Goal: Task Accomplishment & Management: Manage account settings

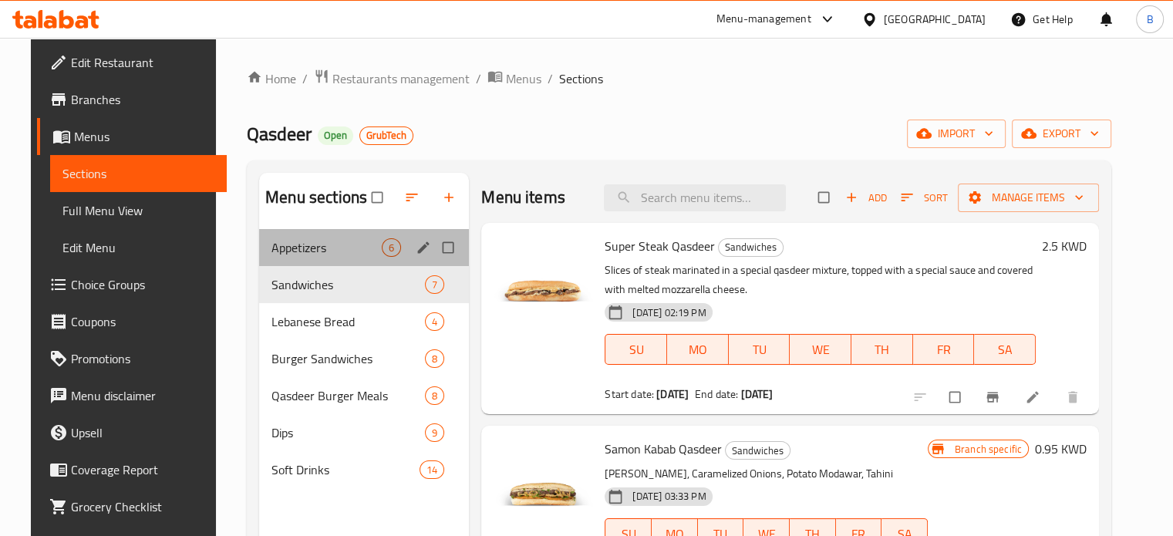
click at [294, 237] on div "Appetizers 6" at bounding box center [364, 247] width 210 height 37
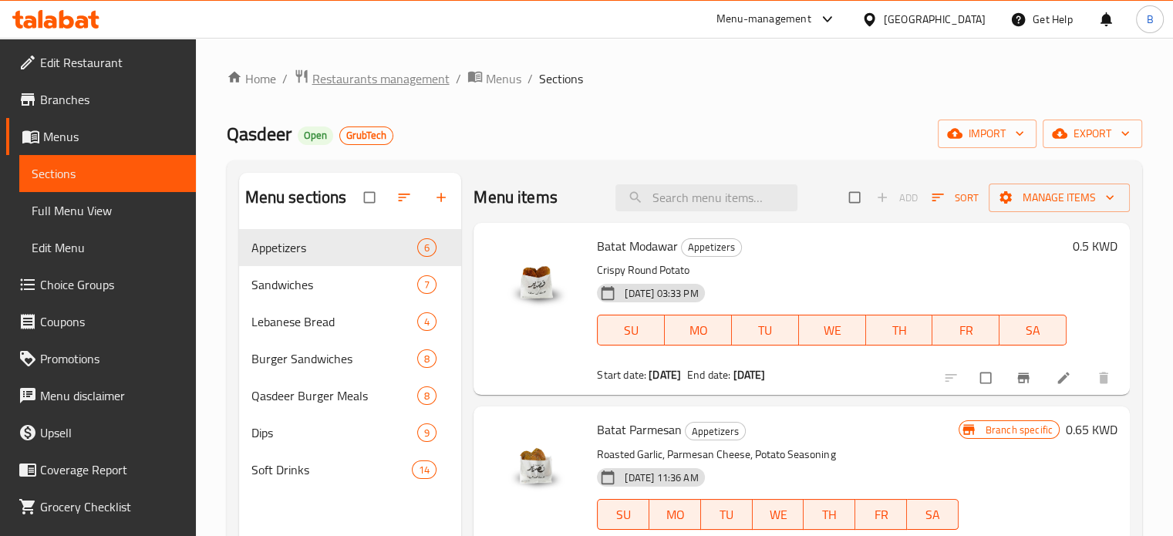
click at [379, 80] on span "Restaurants management" at bounding box center [380, 78] width 137 height 19
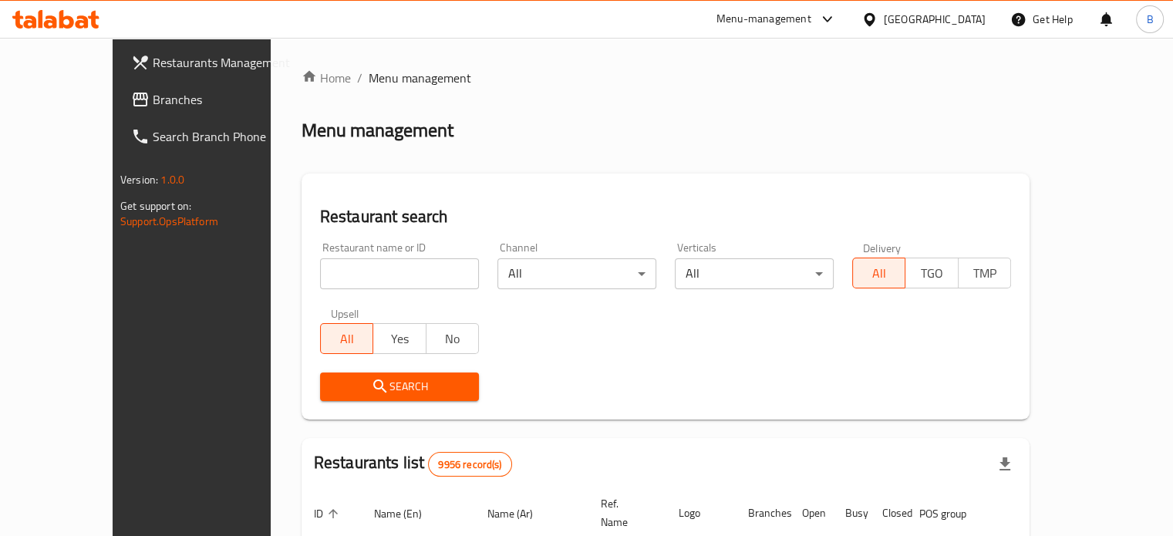
click at [348, 279] on input "search" at bounding box center [399, 273] width 159 height 31
click at [348, 280] on input "search" at bounding box center [399, 273] width 159 height 31
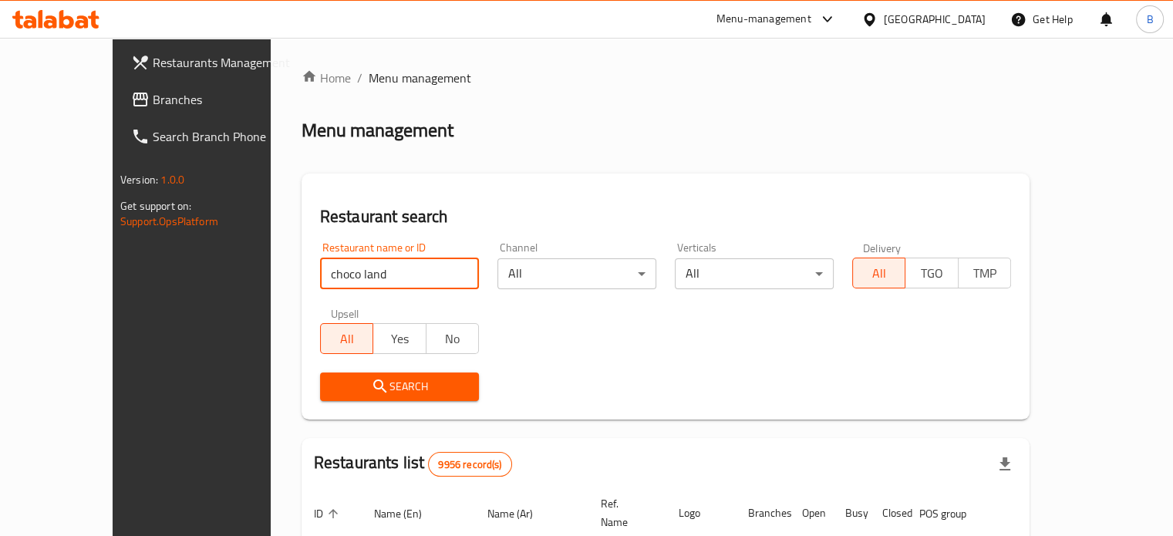
type input "choco land"
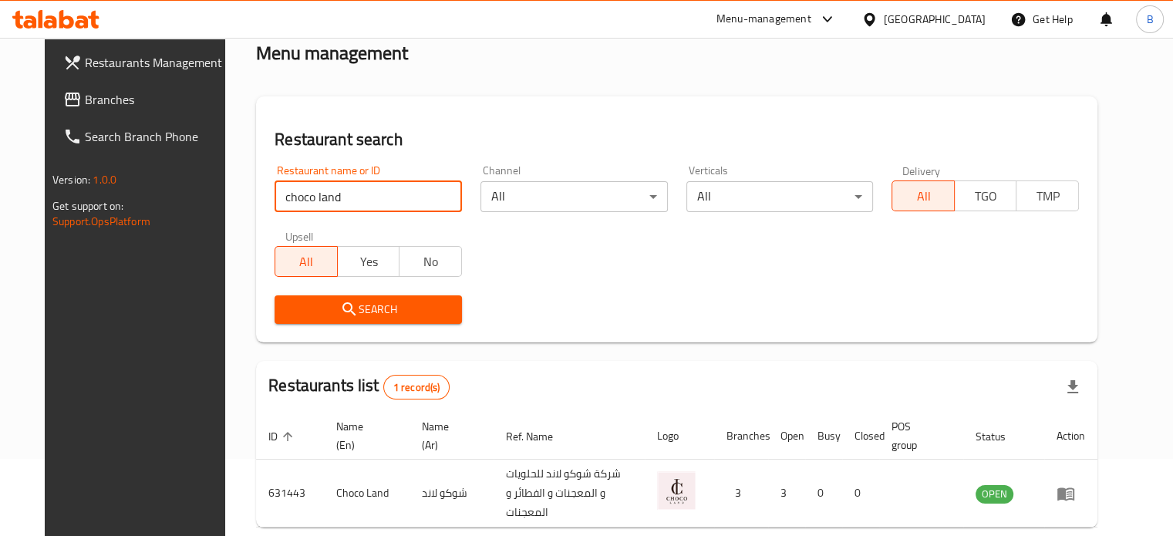
scroll to position [139, 0]
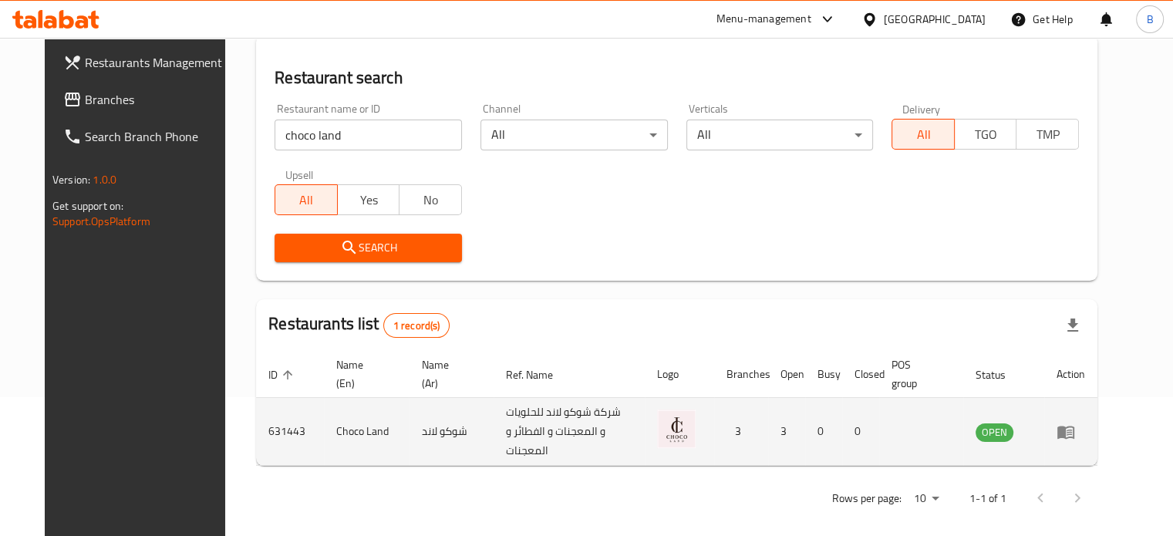
click at [1097, 424] on td "enhanced table" at bounding box center [1070, 432] width 53 height 68
click at [1097, 419] on td "enhanced table" at bounding box center [1070, 432] width 53 height 68
click at [1075, 429] on icon "enhanced table" at bounding box center [1065, 431] width 19 height 19
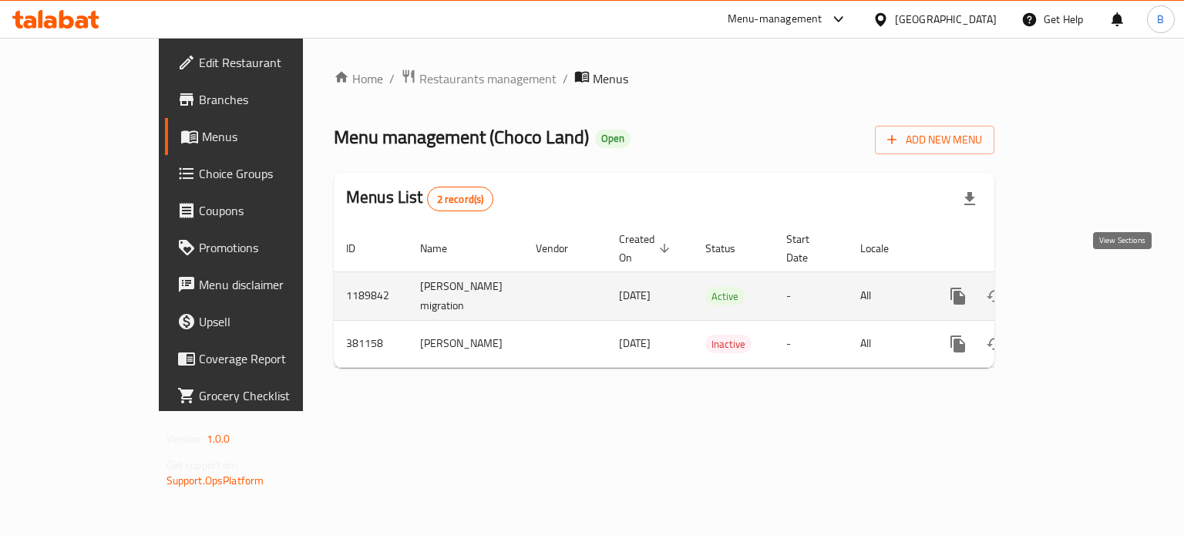
click at [1088, 289] on link "enhanced table" at bounding box center [1069, 296] width 37 height 37
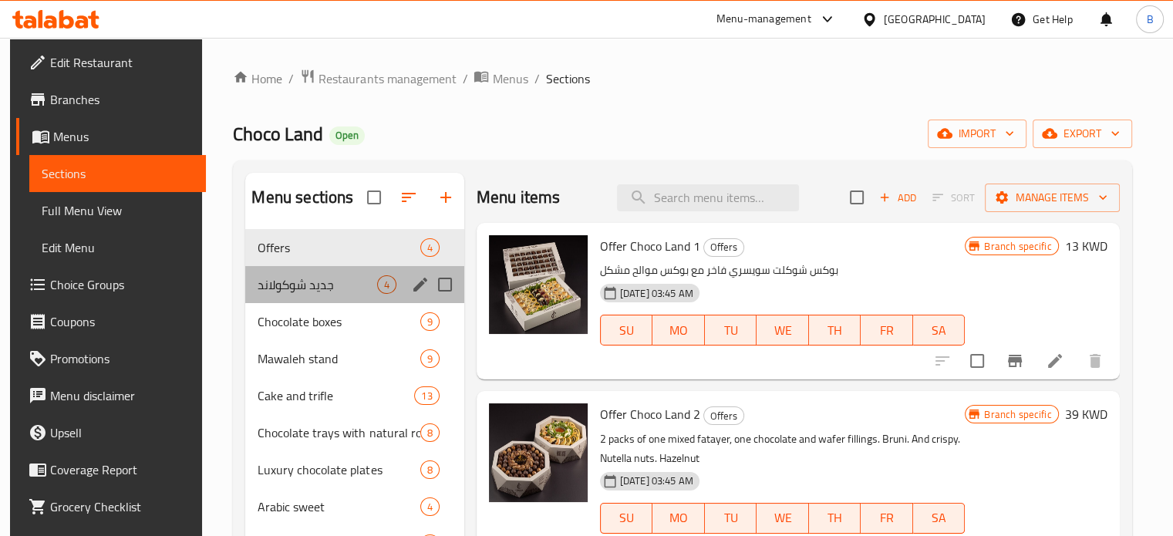
click at [284, 300] on div "جديد شوكولاند 4" at bounding box center [354, 284] width 218 height 37
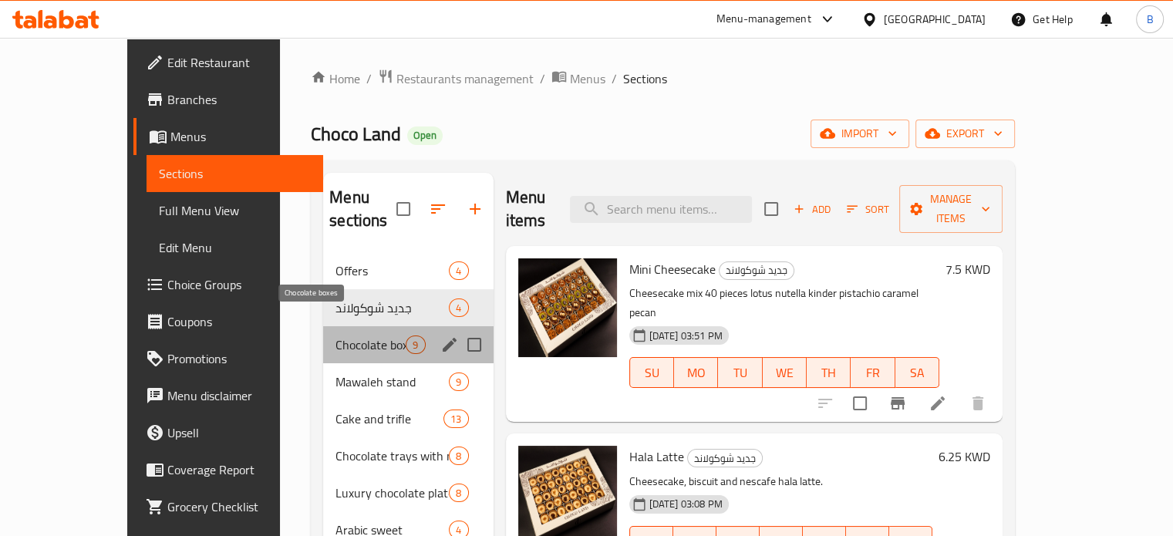
click at [335, 335] on span "Chocolate boxes" at bounding box center [370, 344] width 70 height 19
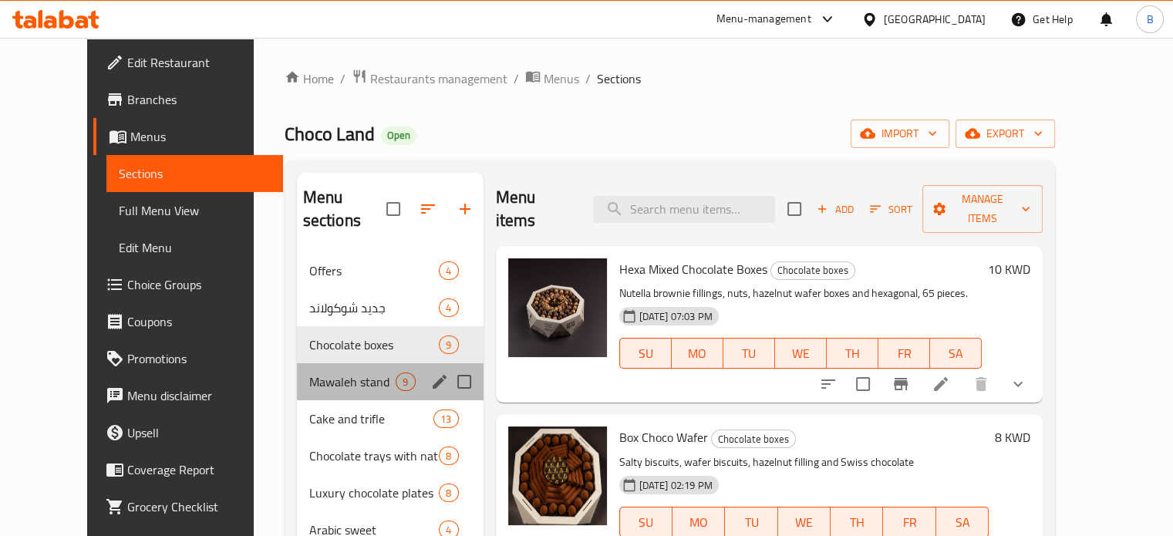
click at [297, 368] on div "Mawaleh stand 9" at bounding box center [390, 381] width 187 height 37
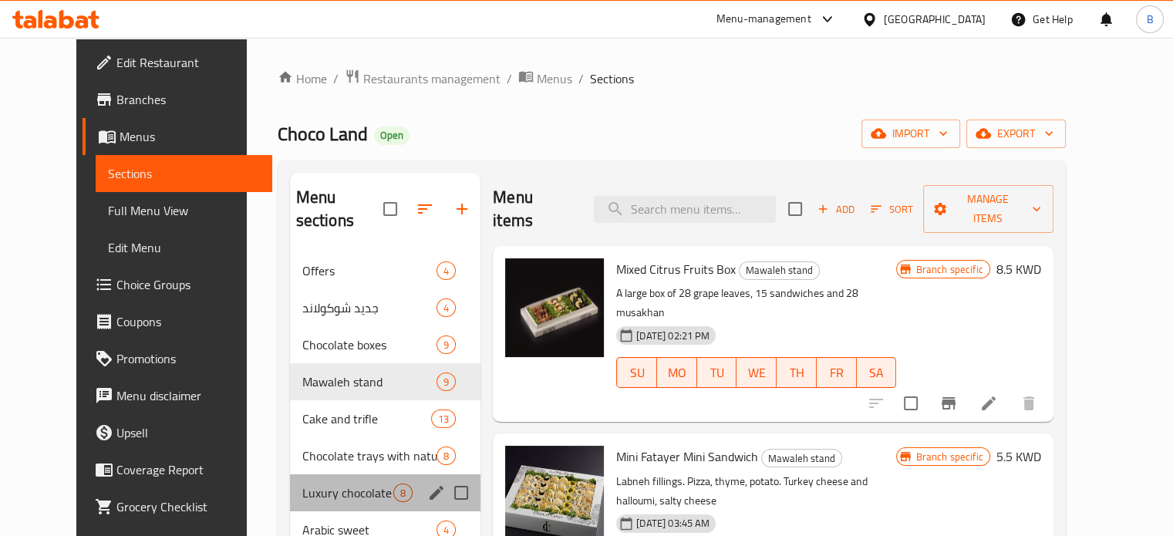
click at [290, 479] on div "Luxury chocolate plates 8" at bounding box center [385, 492] width 191 height 37
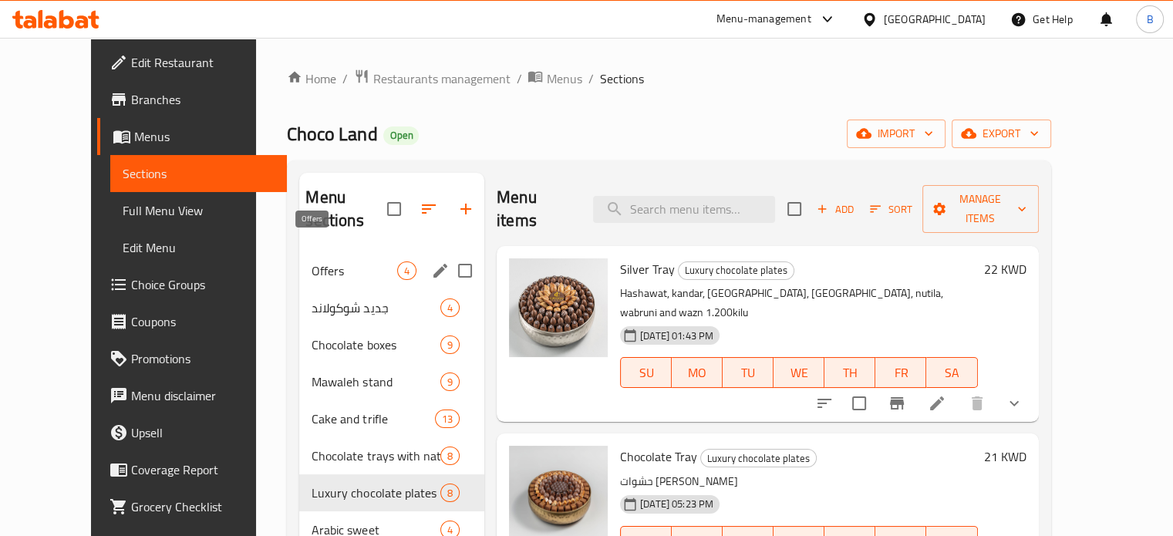
click at [311, 261] on span "Offers" at bounding box center [353, 270] width 85 height 19
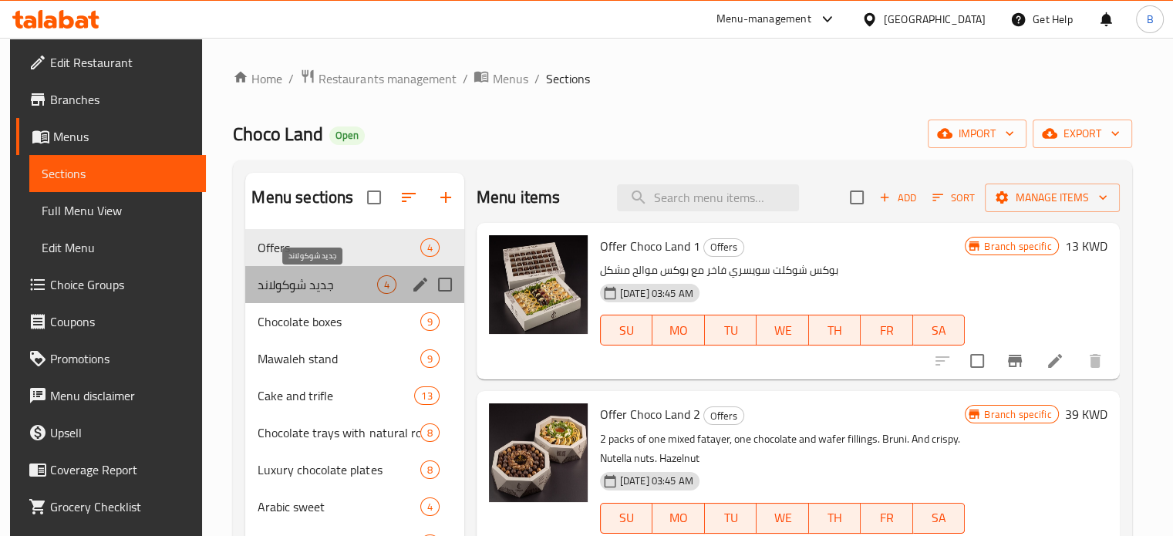
click at [300, 283] on span "جديد شوكولاند" at bounding box center [316, 284] width 119 height 19
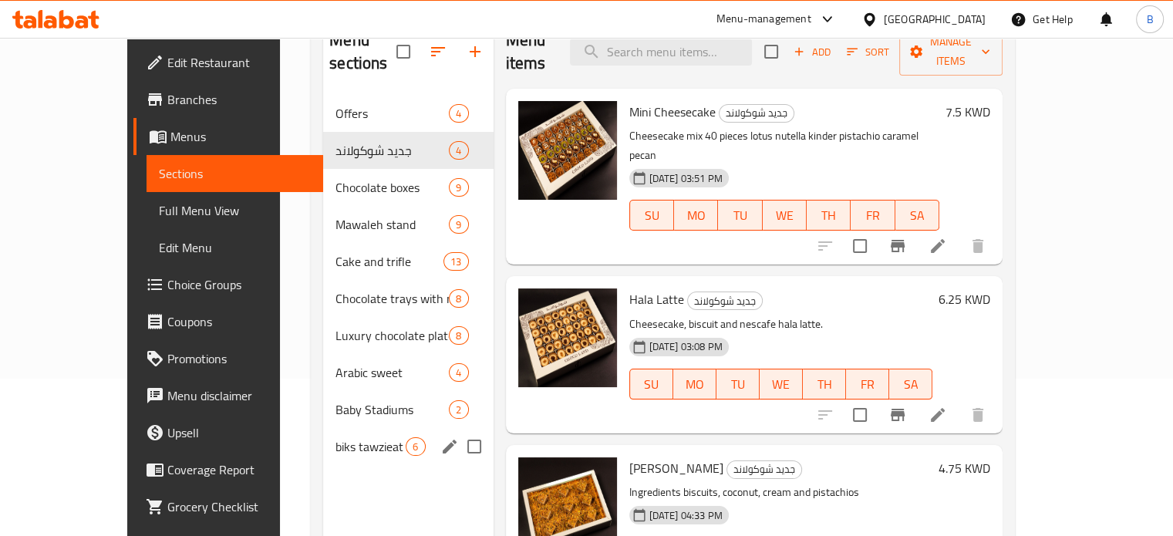
scroll to position [160, 0]
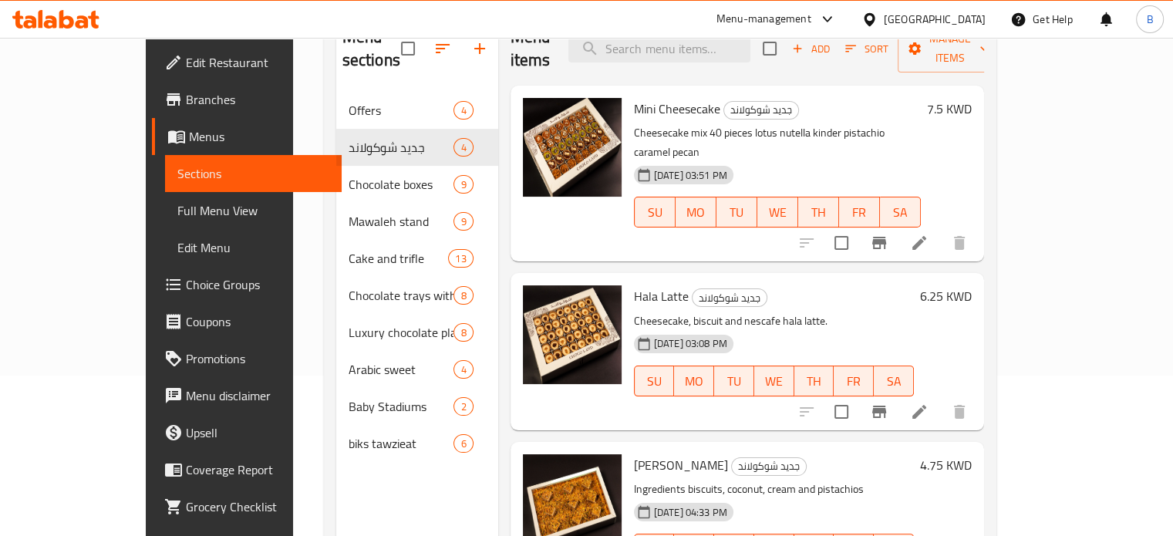
click at [1027, 101] on div "Home / Restaurants management / Menus / Sections Choco Land Open import export …" at bounding box center [660, 234] width 734 height 714
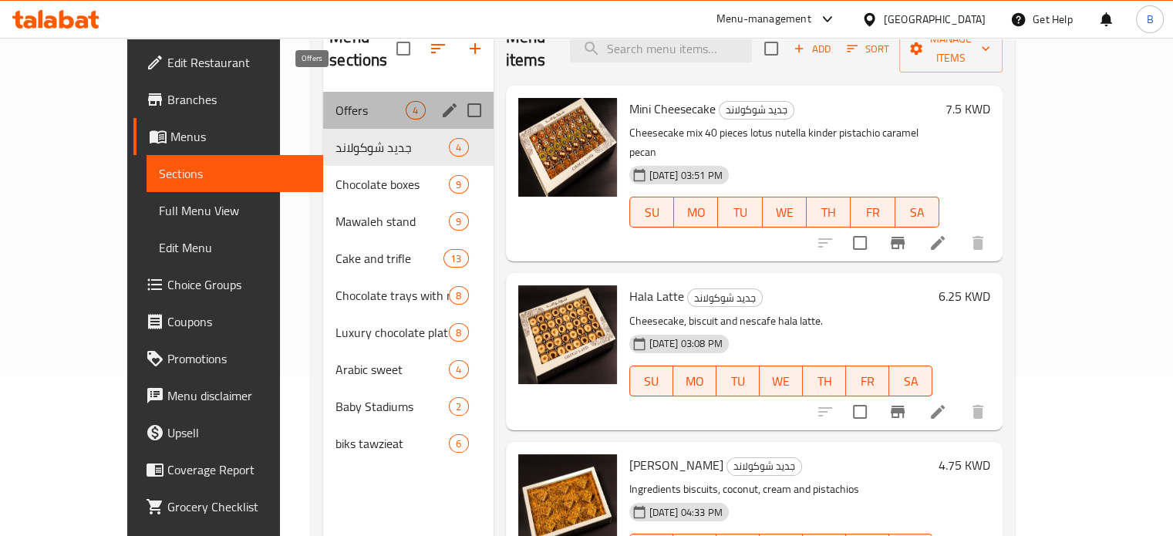
click at [335, 101] on span "Offers" at bounding box center [370, 110] width 70 height 19
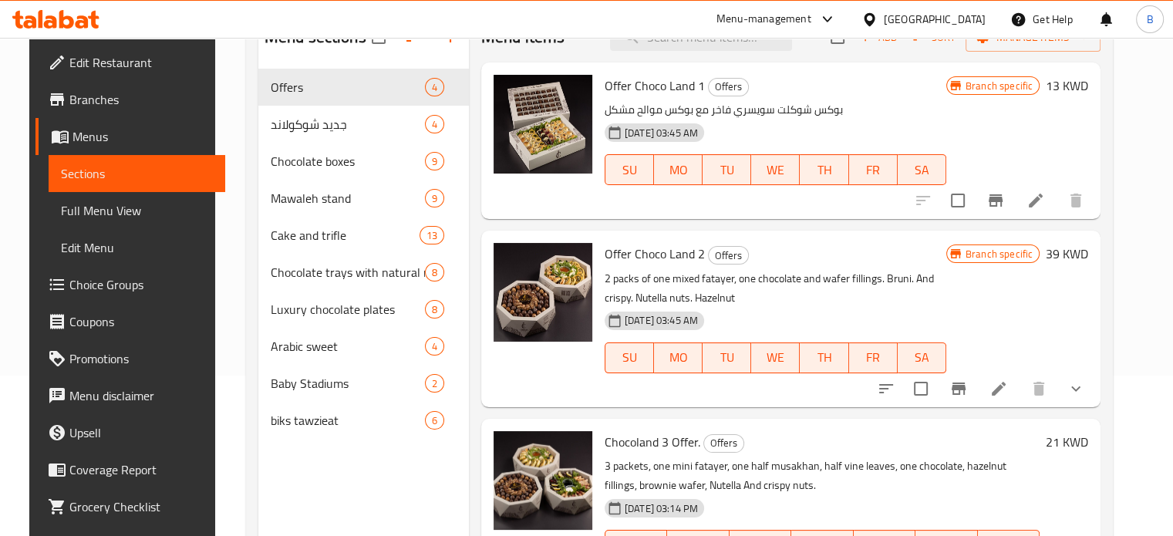
click at [216, 90] on div "Home / Restaurants management / Menus / Sections Choco Land Open import export …" at bounding box center [679, 234] width 928 height 714
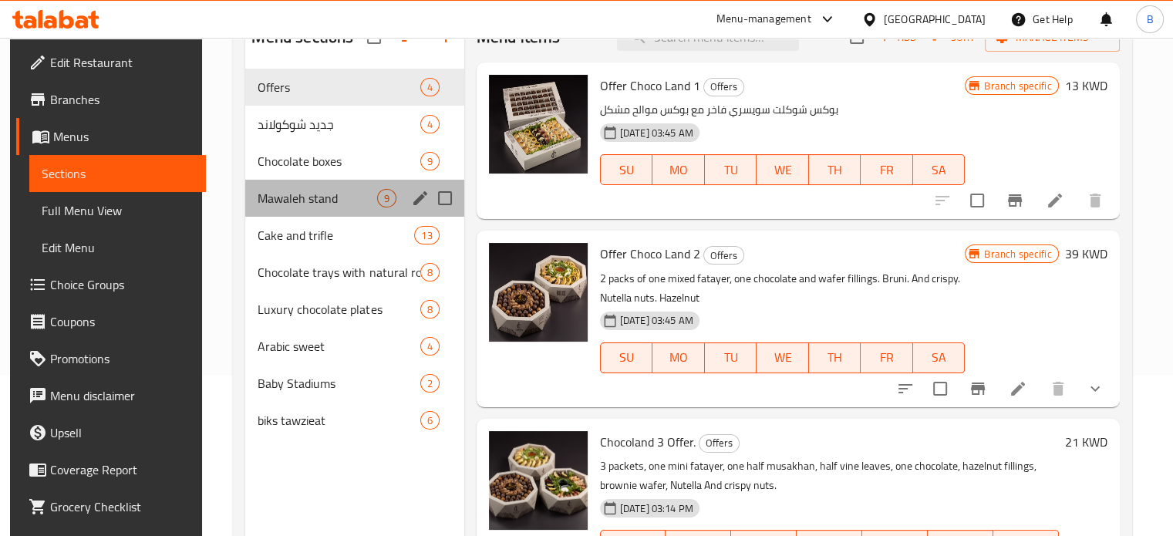
click at [274, 180] on div "Mawaleh stand 9" at bounding box center [354, 198] width 218 height 37
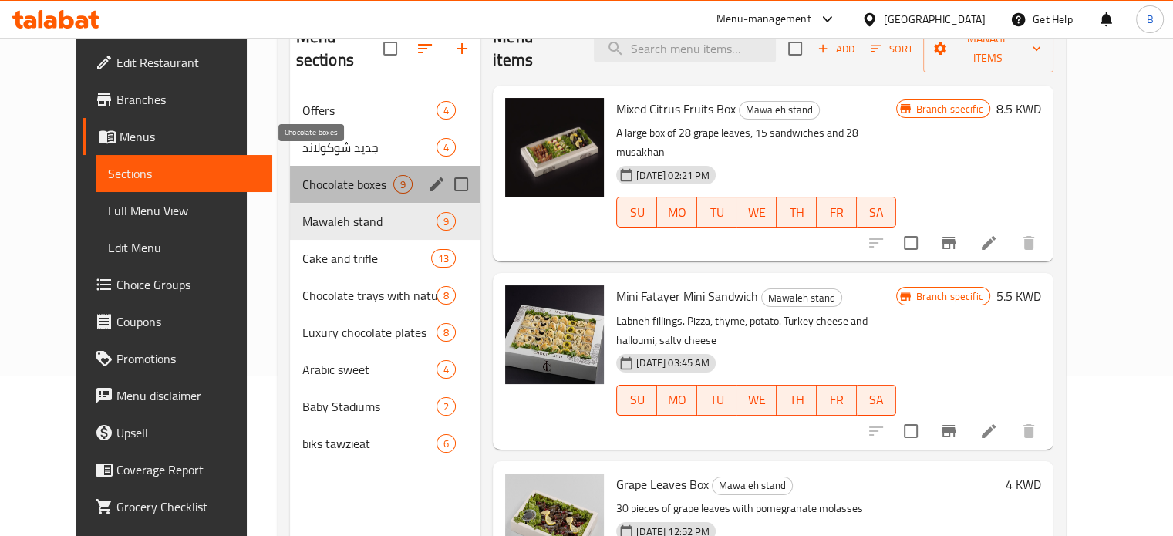
click at [302, 175] on span "Chocolate boxes" at bounding box center [347, 184] width 91 height 19
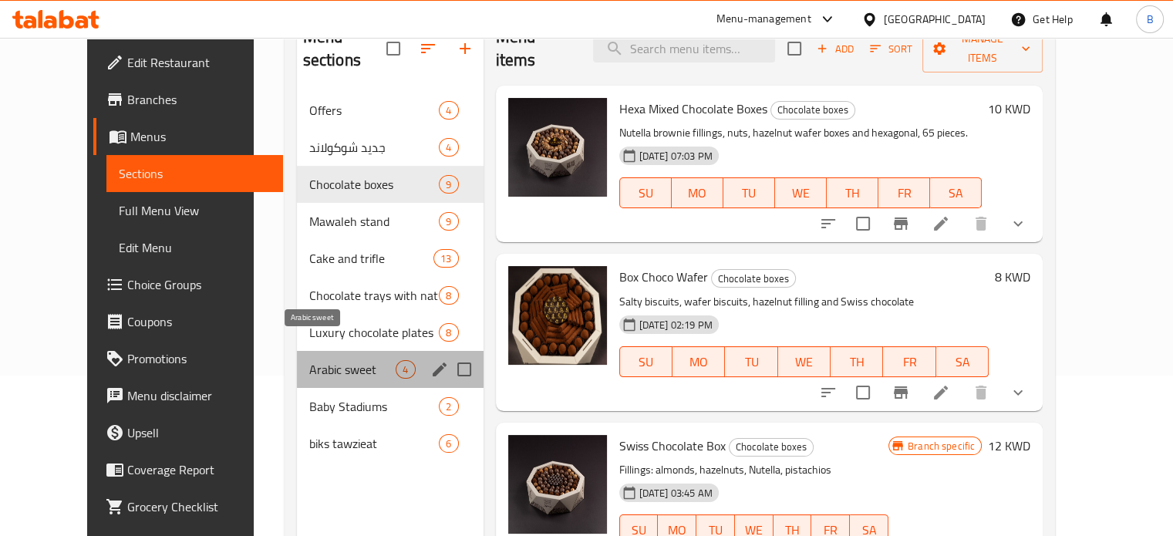
click at [309, 360] on span "Arabic sweet" at bounding box center [352, 369] width 87 height 19
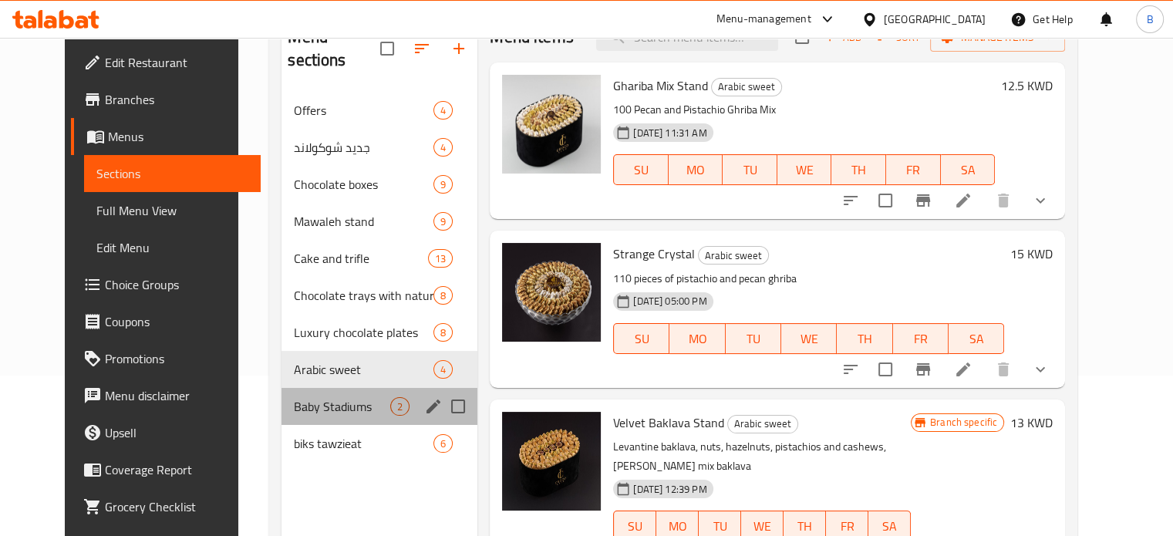
click at [282, 392] on div "Baby Stadiums 2" at bounding box center [379, 406] width 196 height 37
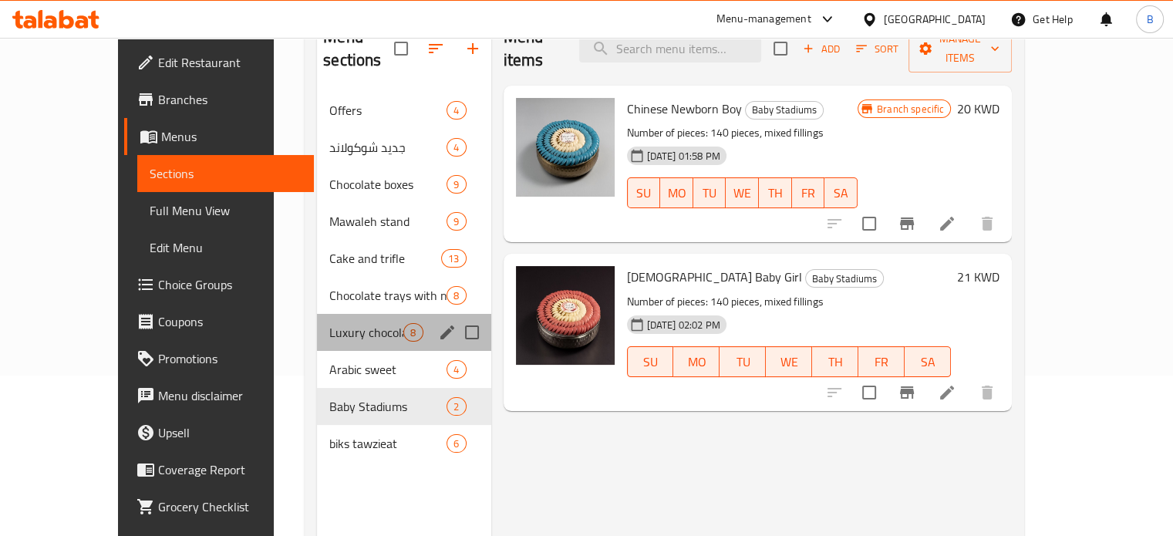
click at [317, 314] on div "Luxury chocolate plates 8" at bounding box center [403, 332] width 173 height 37
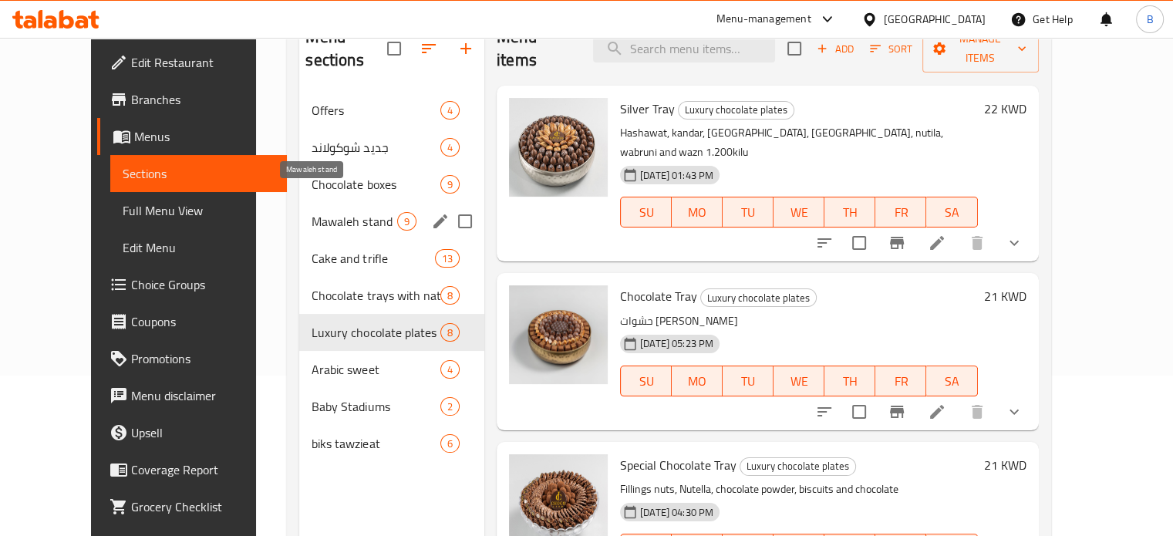
click at [311, 212] on span "Mawaleh stand" at bounding box center [353, 221] width 85 height 19
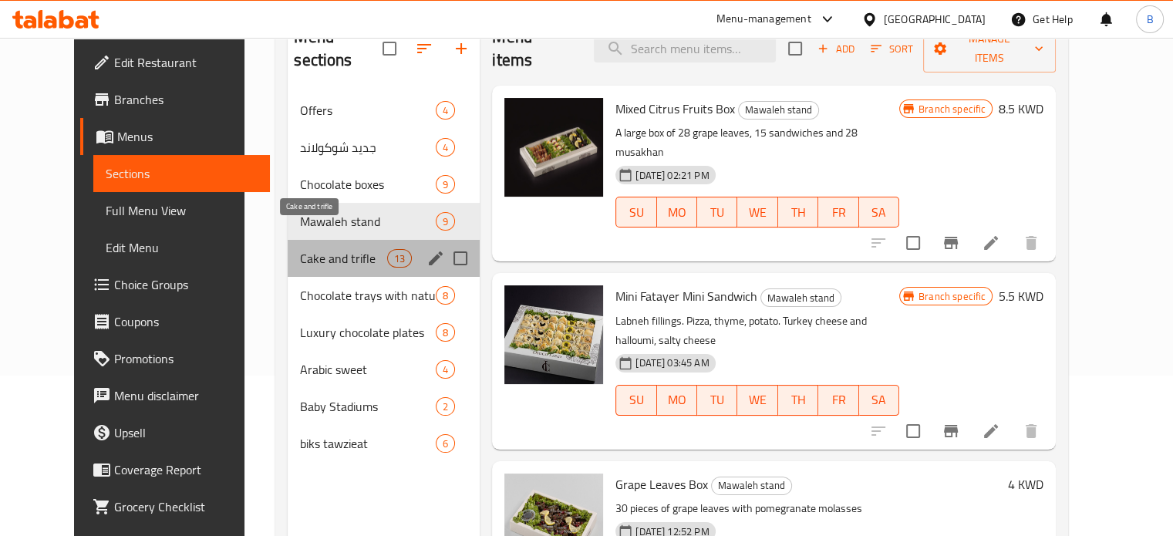
click at [300, 249] on span "Cake and trifle" at bounding box center [343, 258] width 87 height 19
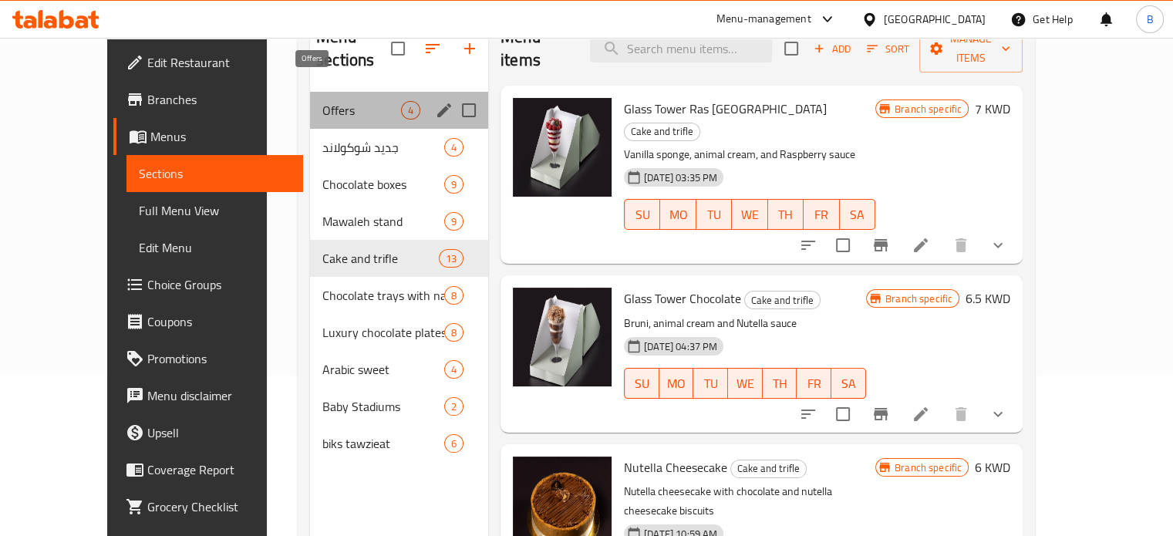
click at [322, 101] on span "Offers" at bounding box center [361, 110] width 79 height 19
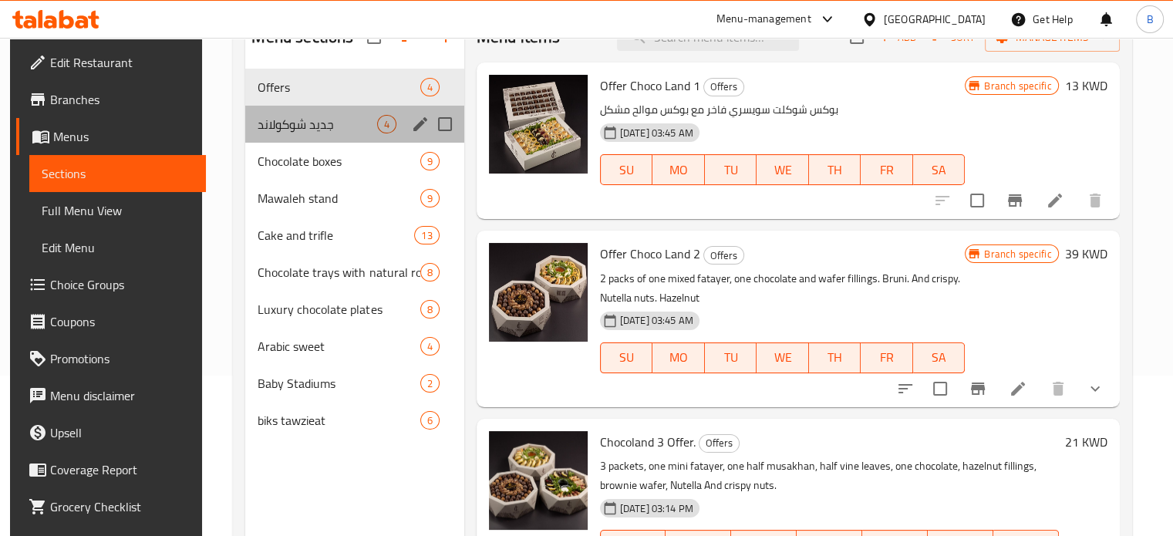
click at [299, 134] on div "جديد شوكولاند 4" at bounding box center [354, 124] width 218 height 37
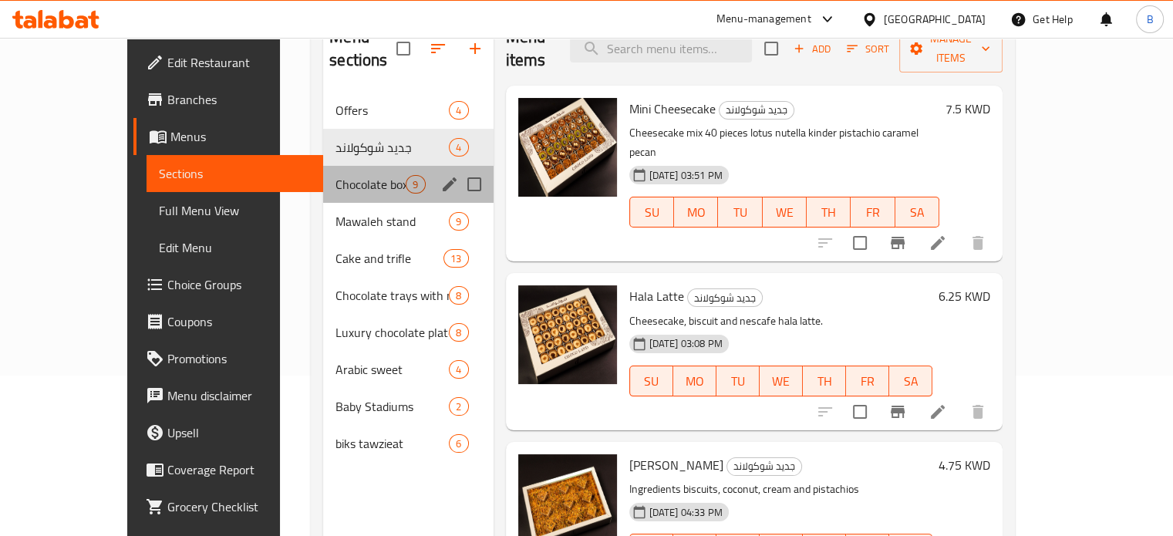
click at [323, 175] on div "Chocolate boxes 9" at bounding box center [408, 184] width 170 height 37
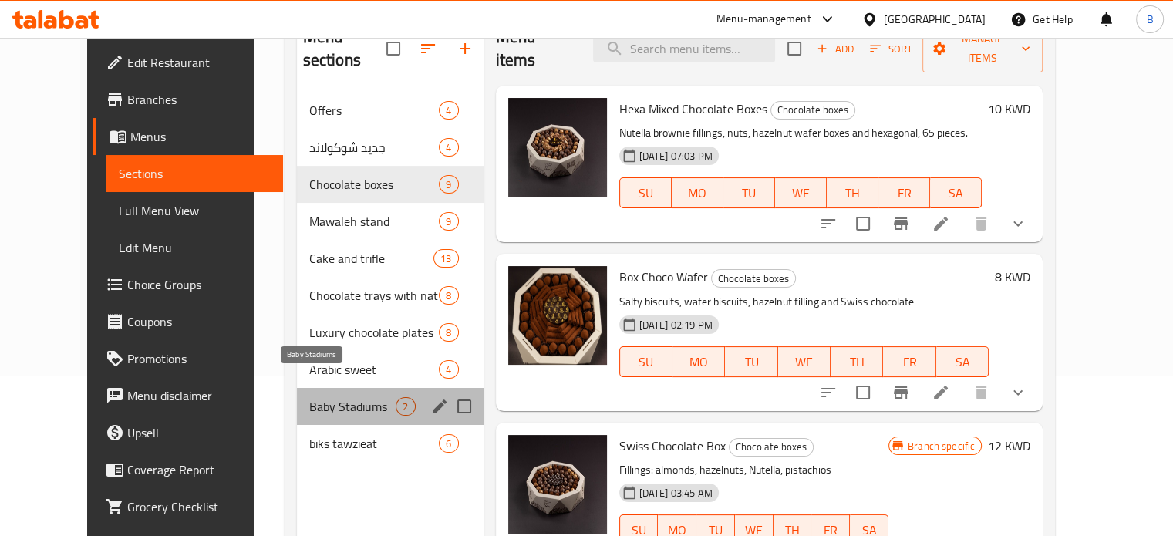
click at [309, 397] on span "Baby Stadiums" at bounding box center [352, 406] width 87 height 19
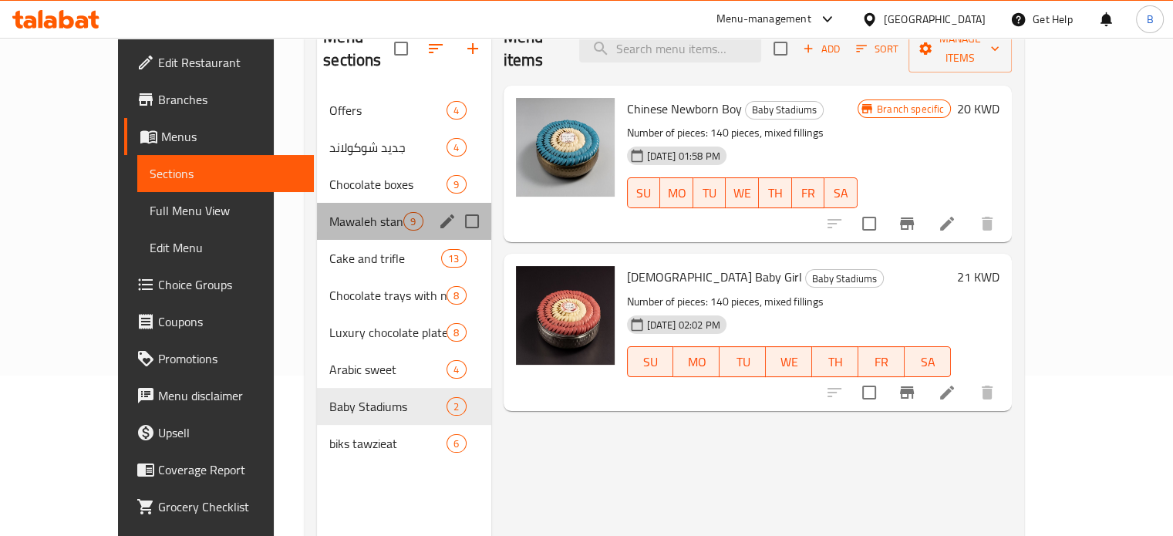
click at [324, 203] on div "Mawaleh stand 9" at bounding box center [403, 221] width 173 height 37
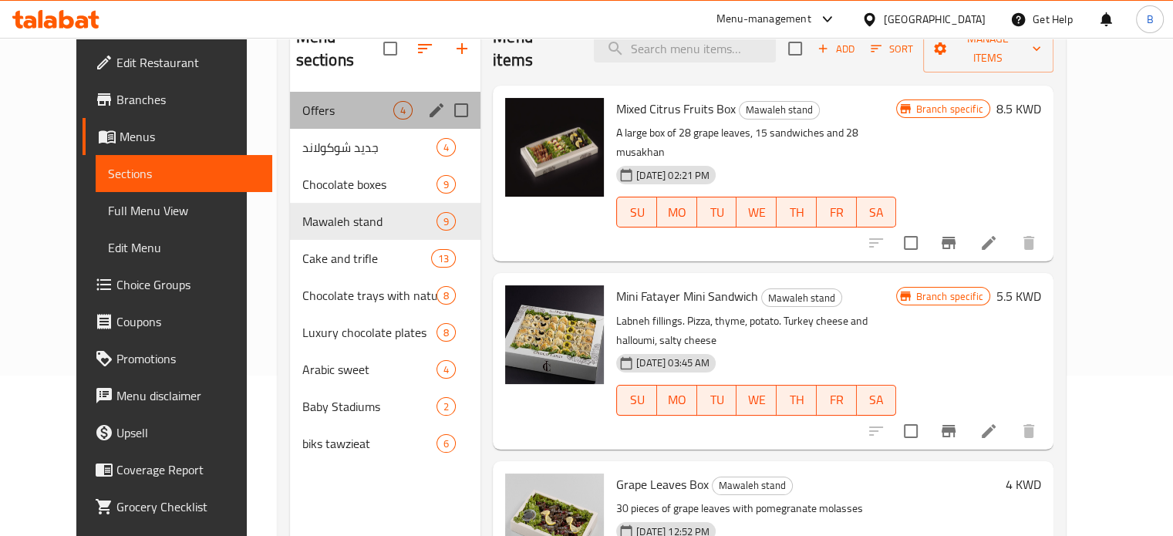
click at [314, 104] on div "Offers 4" at bounding box center [385, 110] width 191 height 37
